Goal: Browse casually: Explore the website without a specific task or goal

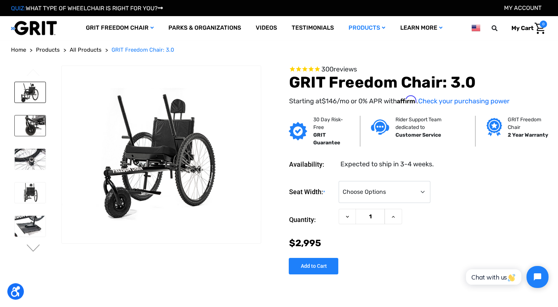
click at [42, 124] on img at bounding box center [30, 125] width 31 height 21
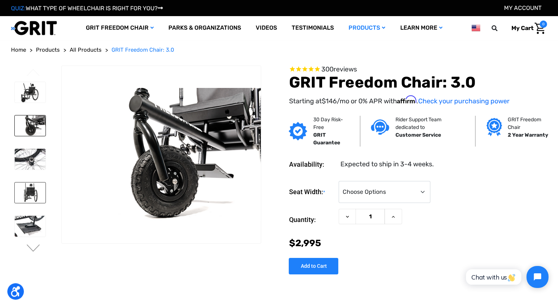
click at [40, 196] on img at bounding box center [30, 193] width 31 height 21
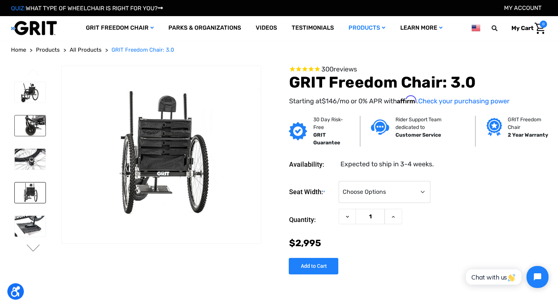
click at [29, 132] on img at bounding box center [30, 125] width 31 height 21
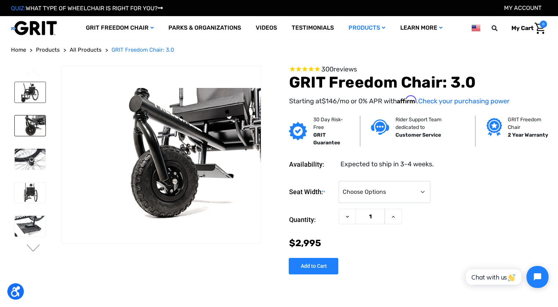
click at [32, 102] on img at bounding box center [30, 92] width 31 height 21
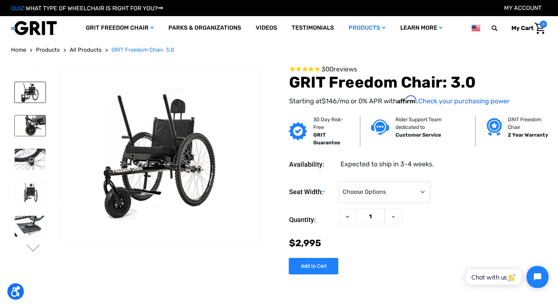
click at [30, 118] on img at bounding box center [30, 125] width 31 height 21
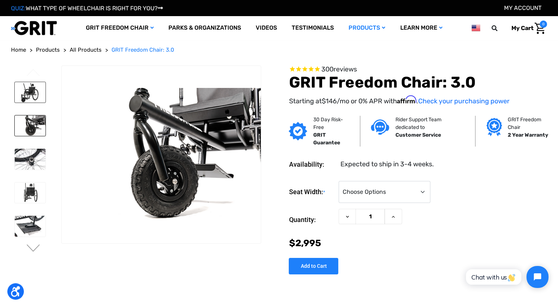
click at [40, 93] on img at bounding box center [30, 92] width 31 height 21
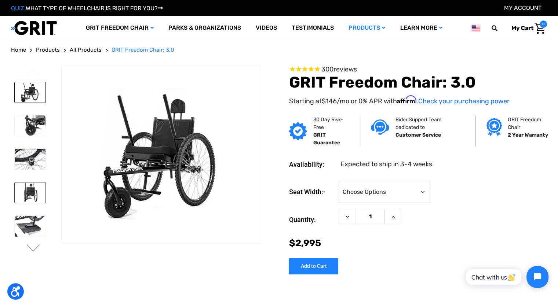
click at [28, 189] on img at bounding box center [30, 193] width 31 height 21
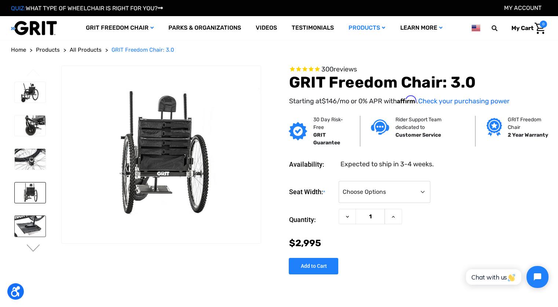
click at [37, 218] on img at bounding box center [30, 226] width 31 height 21
